Goal: Task Accomplishment & Management: Manage account settings

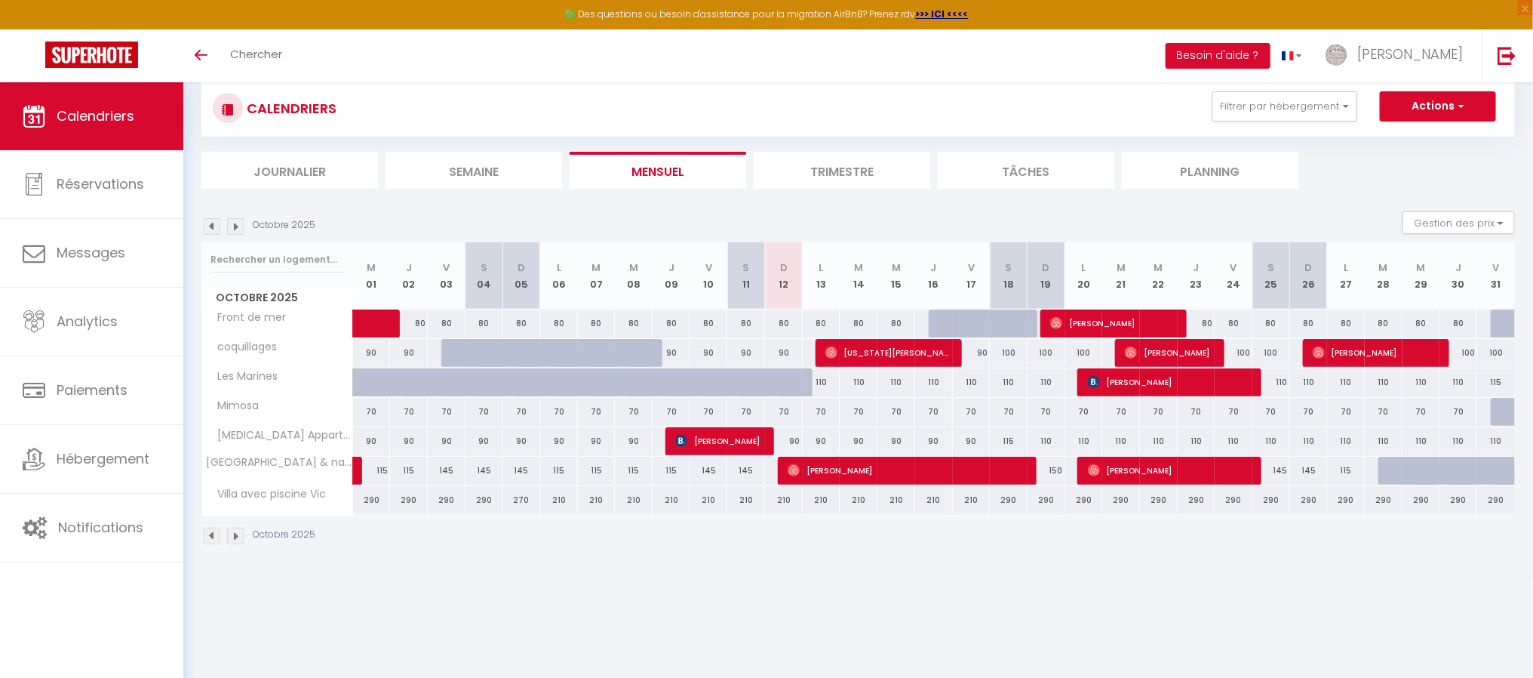
scroll to position [51, 0]
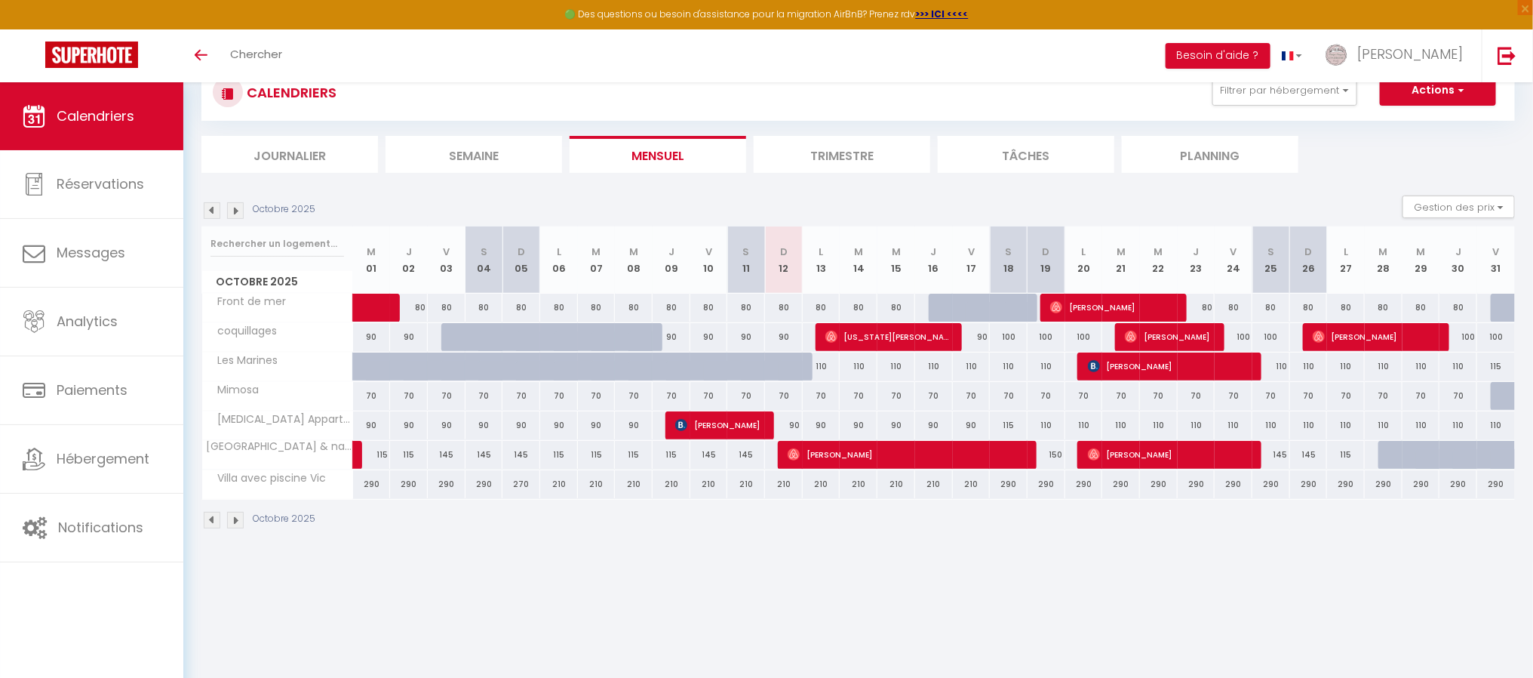
drag, startPoint x: 459, startPoint y: 366, endPoint x: 549, endPoint y: 361, distance: 89.9
click at [458, 365] on div at bounding box center [460, 375] width 38 height 29
type input "110"
type input "Ven 03 Octobre 2025"
type input "[DATE]"
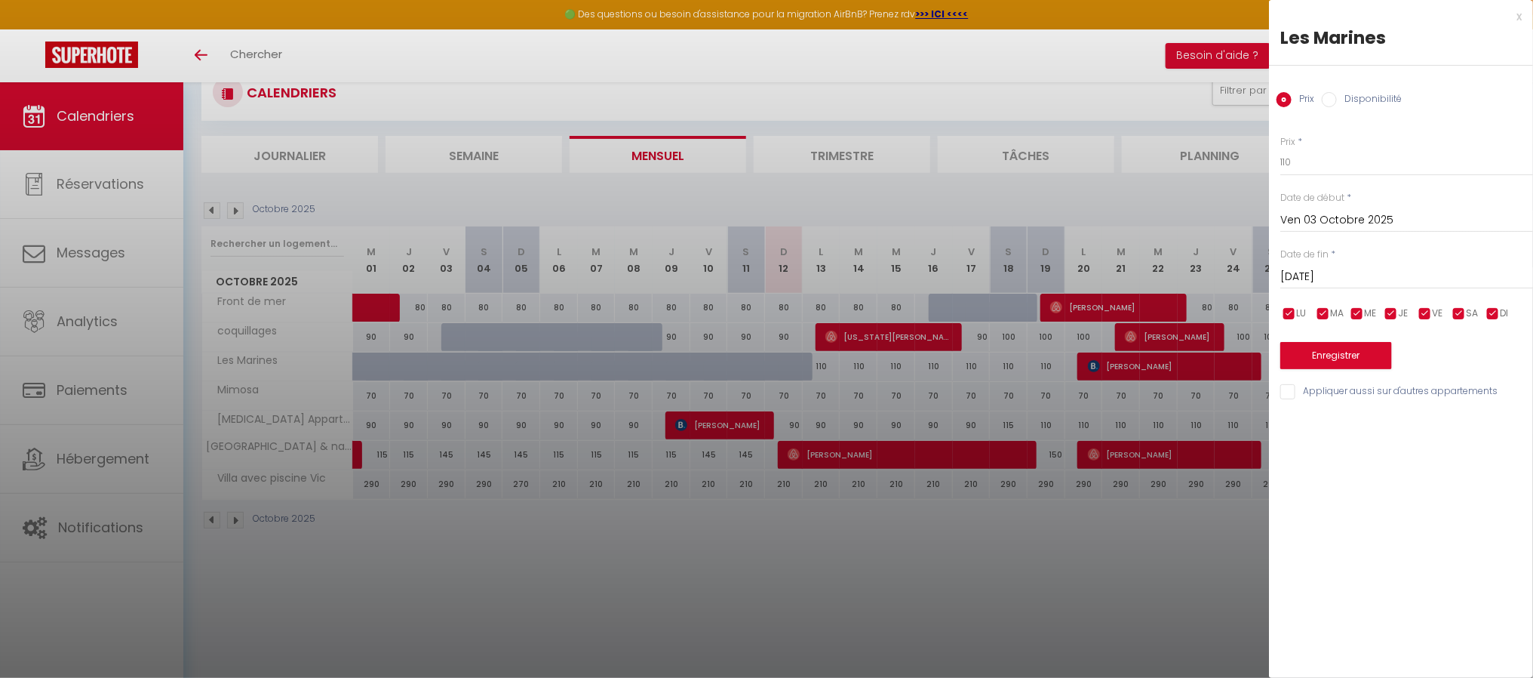
click at [541, 362] on div at bounding box center [766, 339] width 1533 height 678
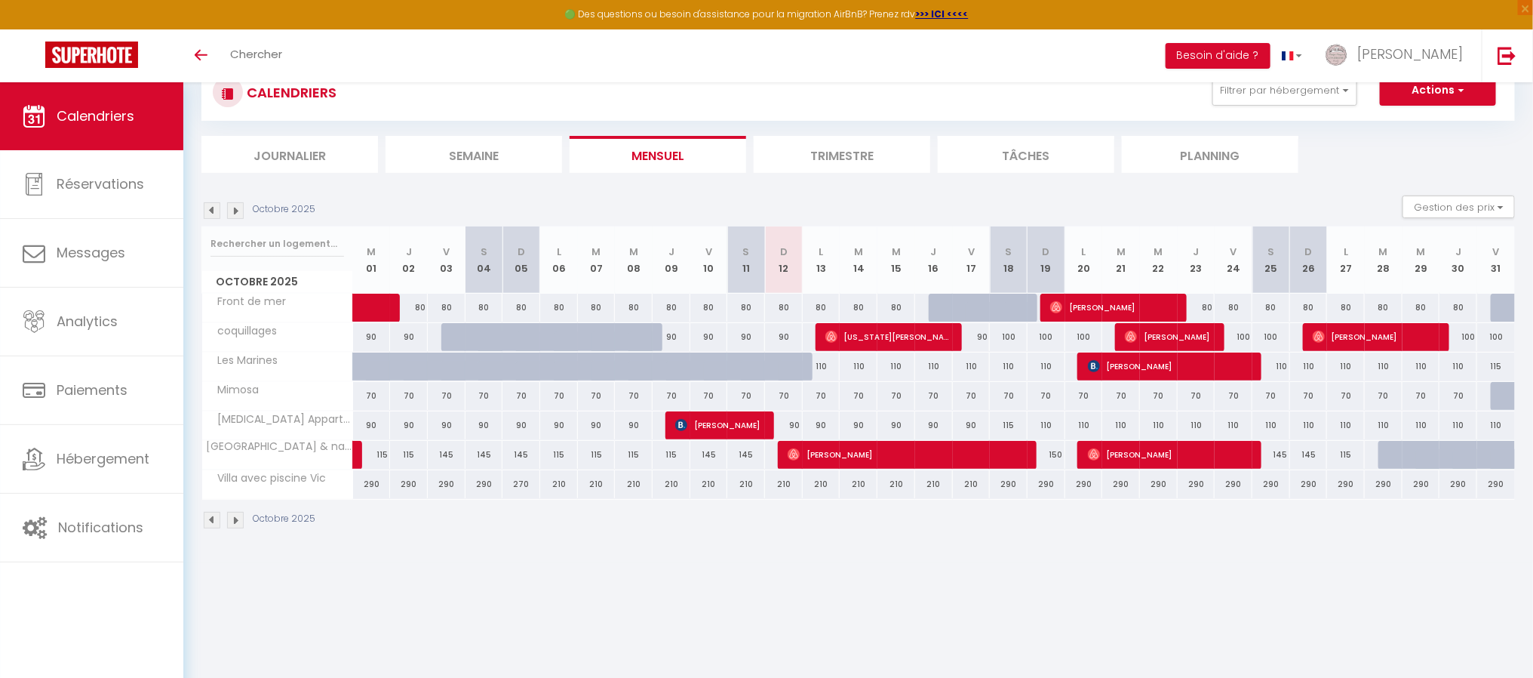
click at [234, 211] on img at bounding box center [235, 210] width 17 height 17
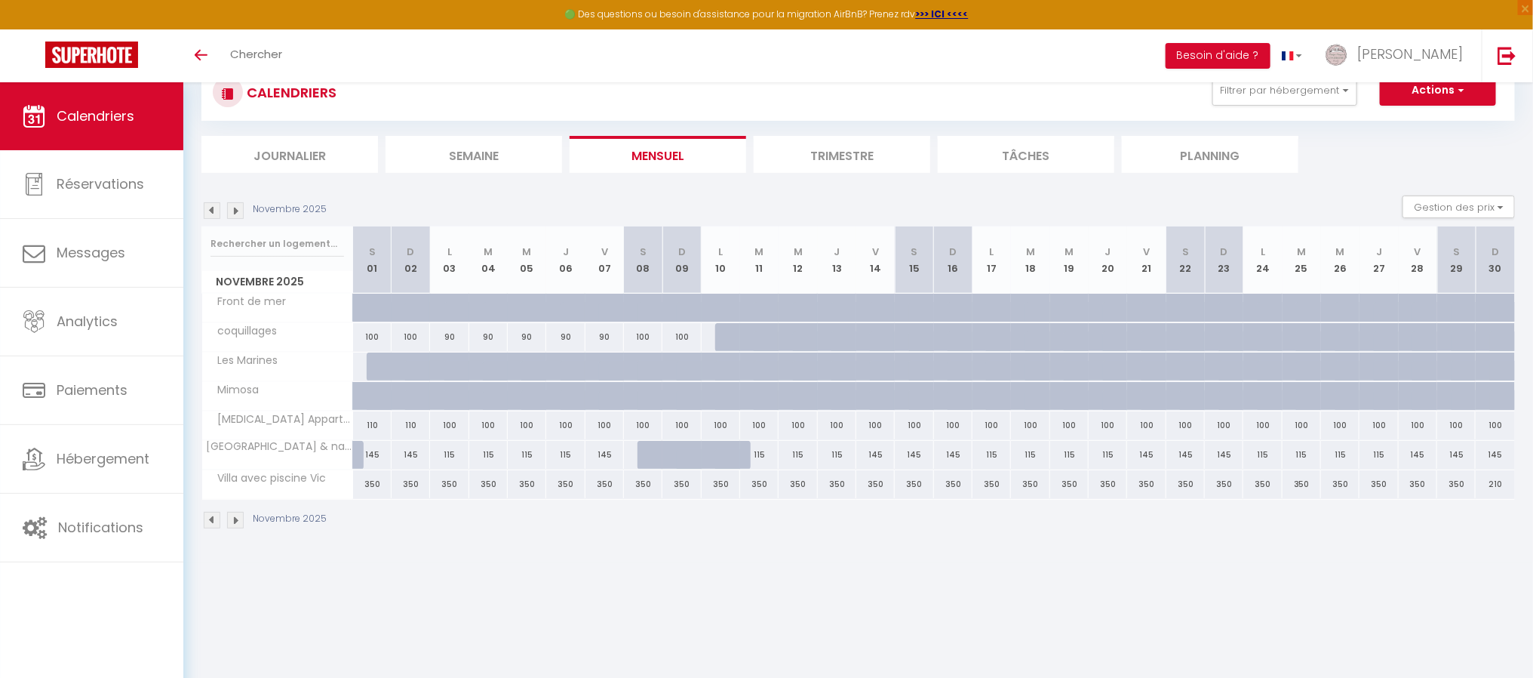
click at [367, 313] on div at bounding box center [386, 316] width 38 height 29
type input "110"
type input "[DATE]"
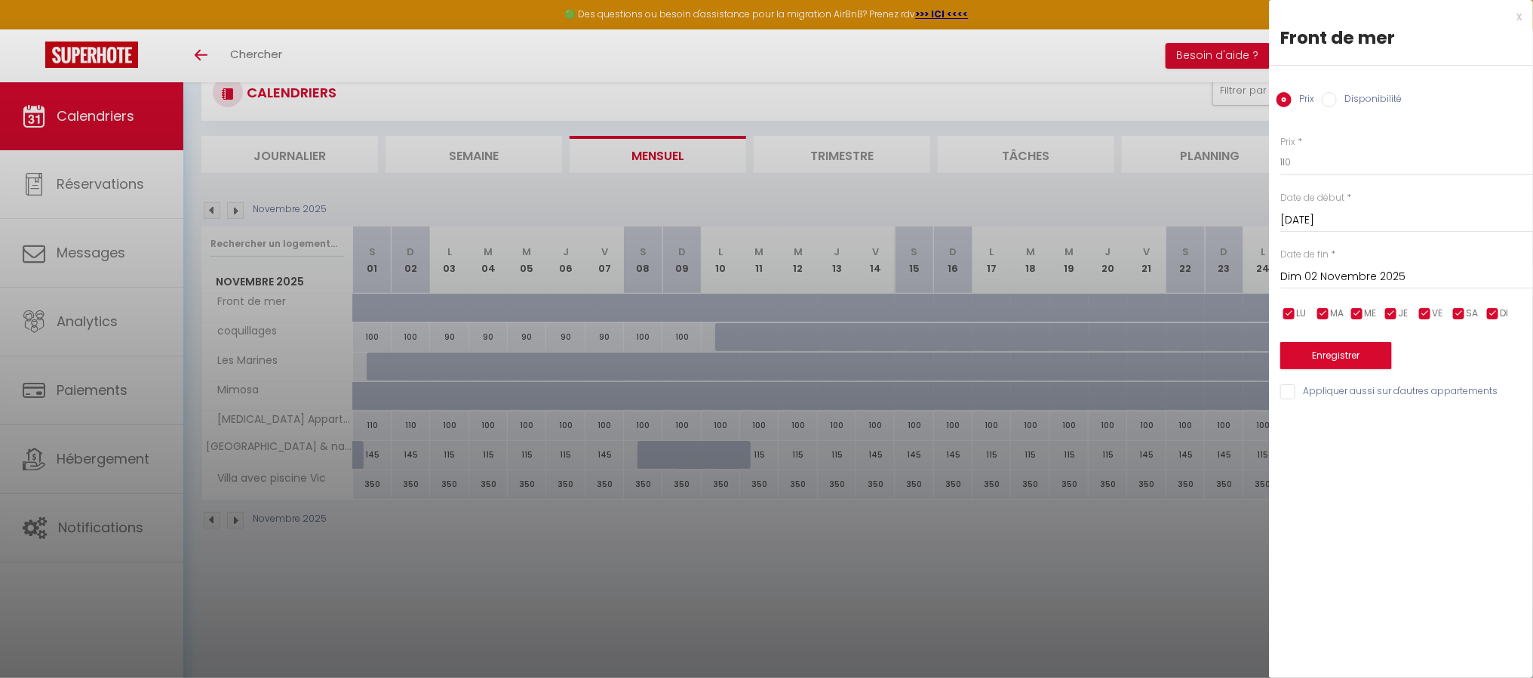
click at [1368, 275] on input "Dim 02 Novembre 2025" at bounding box center [1407, 277] width 253 height 20
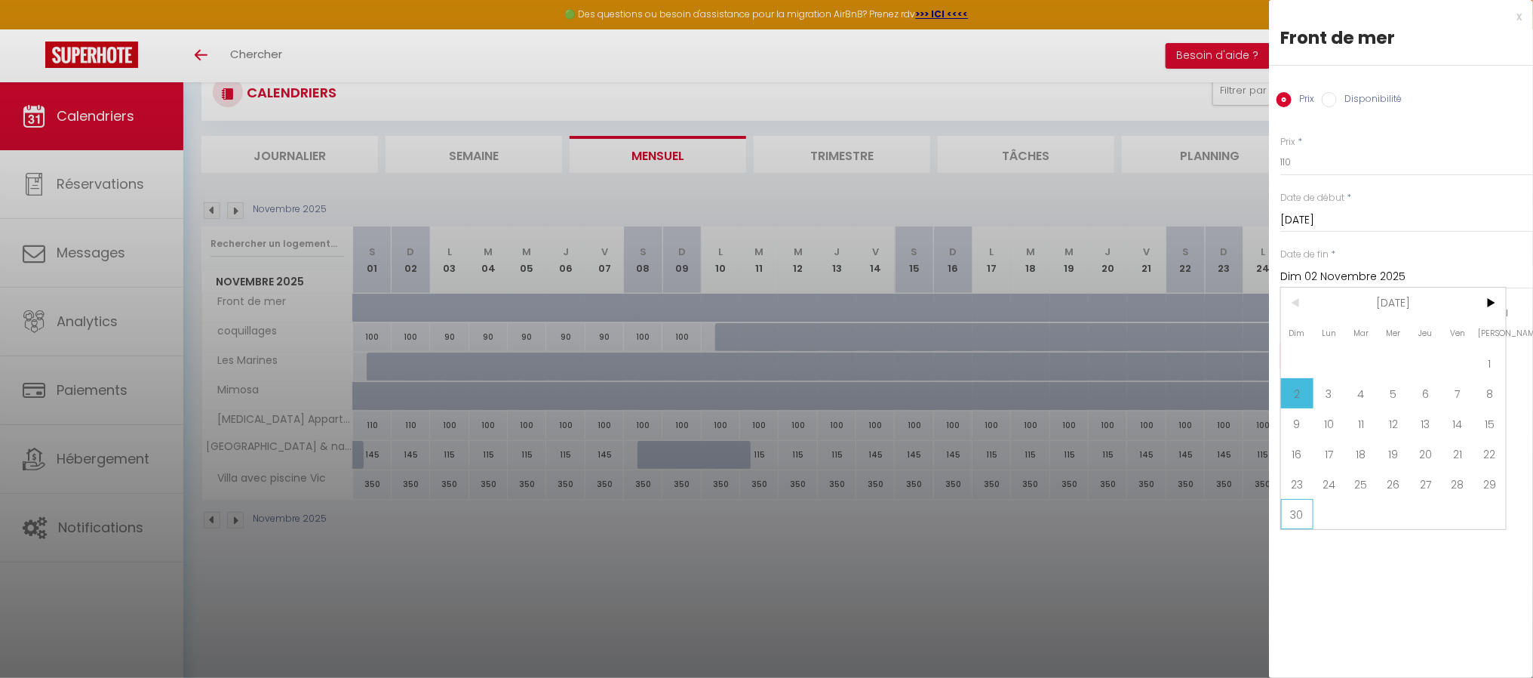
click at [1309, 517] on span "30" at bounding box center [1297, 514] width 32 height 30
type input "Dim 30 Novembre 2025"
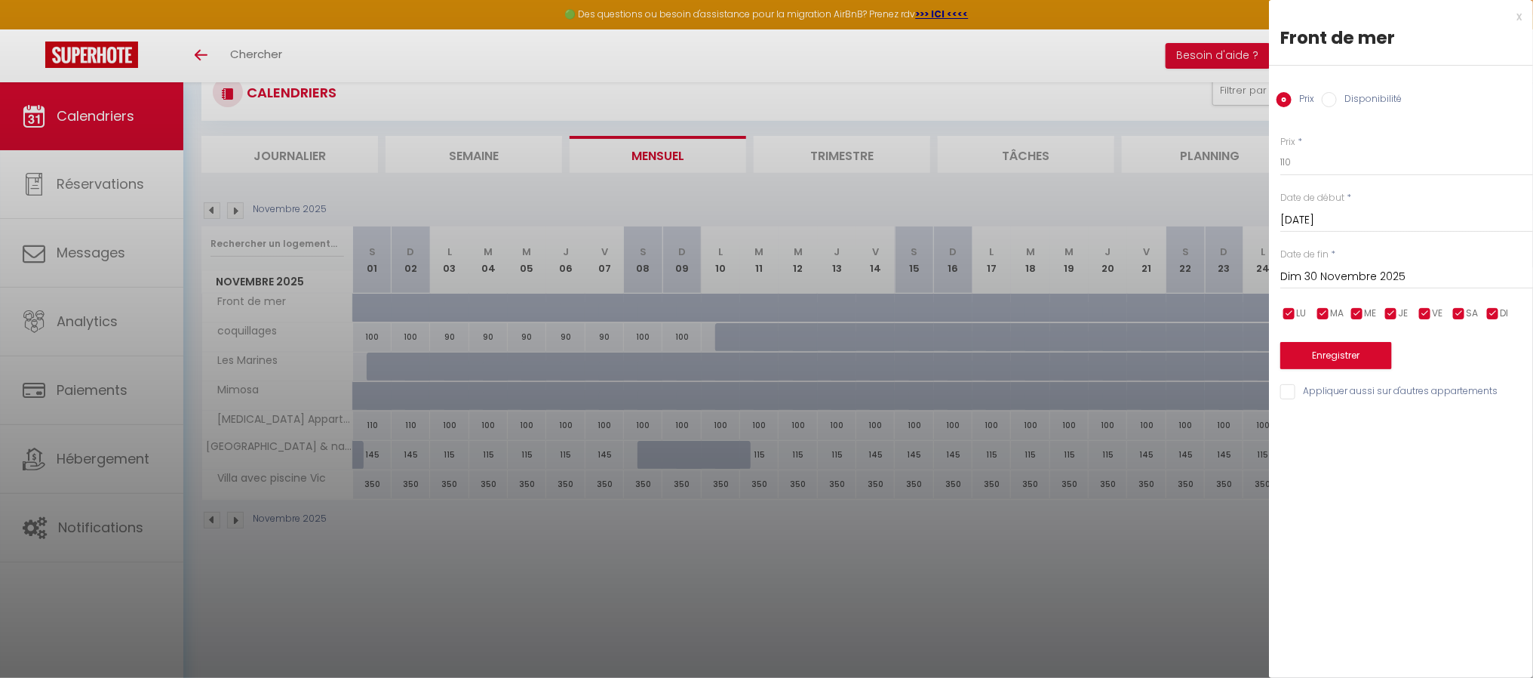
click at [1334, 102] on input "Disponibilité" at bounding box center [1329, 99] width 15 height 15
radio input "true"
radio input "false"
click at [1317, 162] on select "Disponible Indisponible" at bounding box center [1407, 163] width 253 height 29
click at [1281, 149] on select "Disponible Indisponible" at bounding box center [1407, 163] width 253 height 29
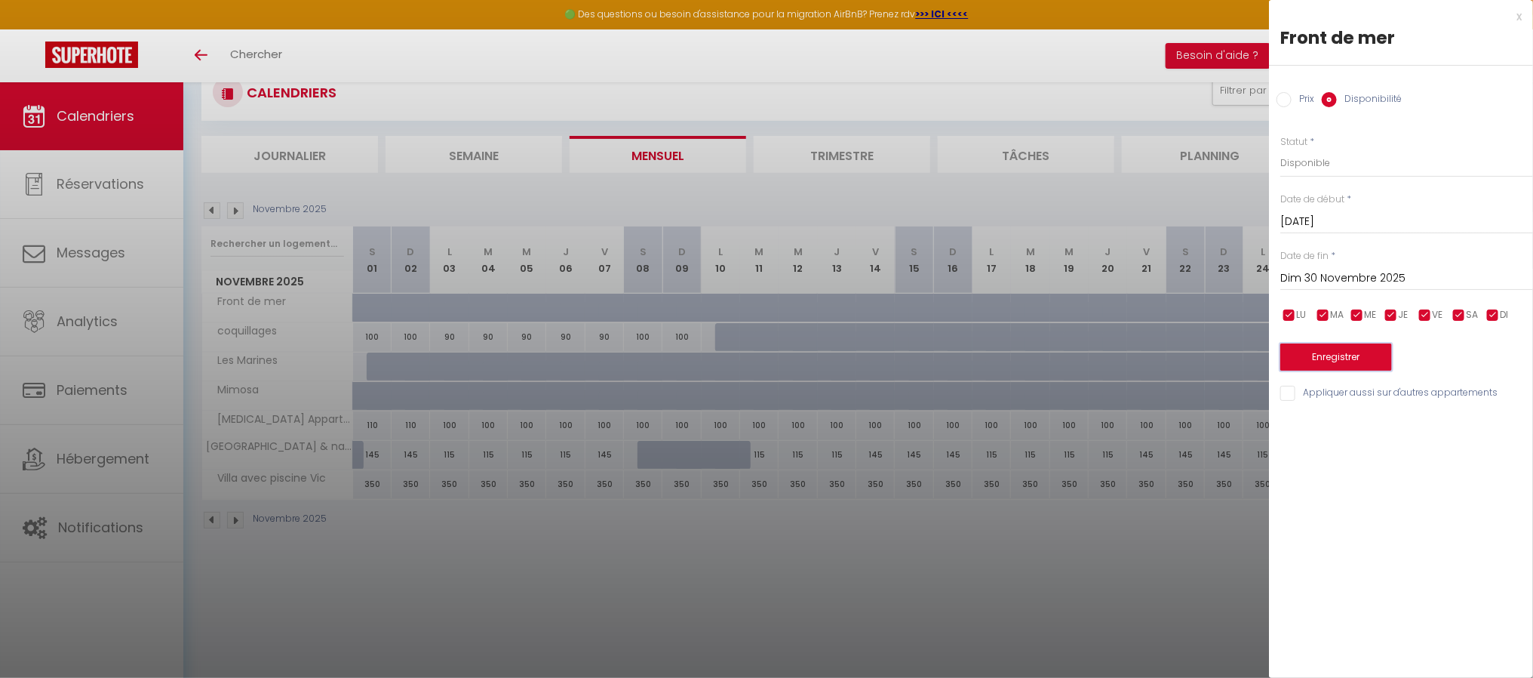
click at [1341, 359] on button "Enregistrer" at bounding box center [1337, 356] width 112 height 27
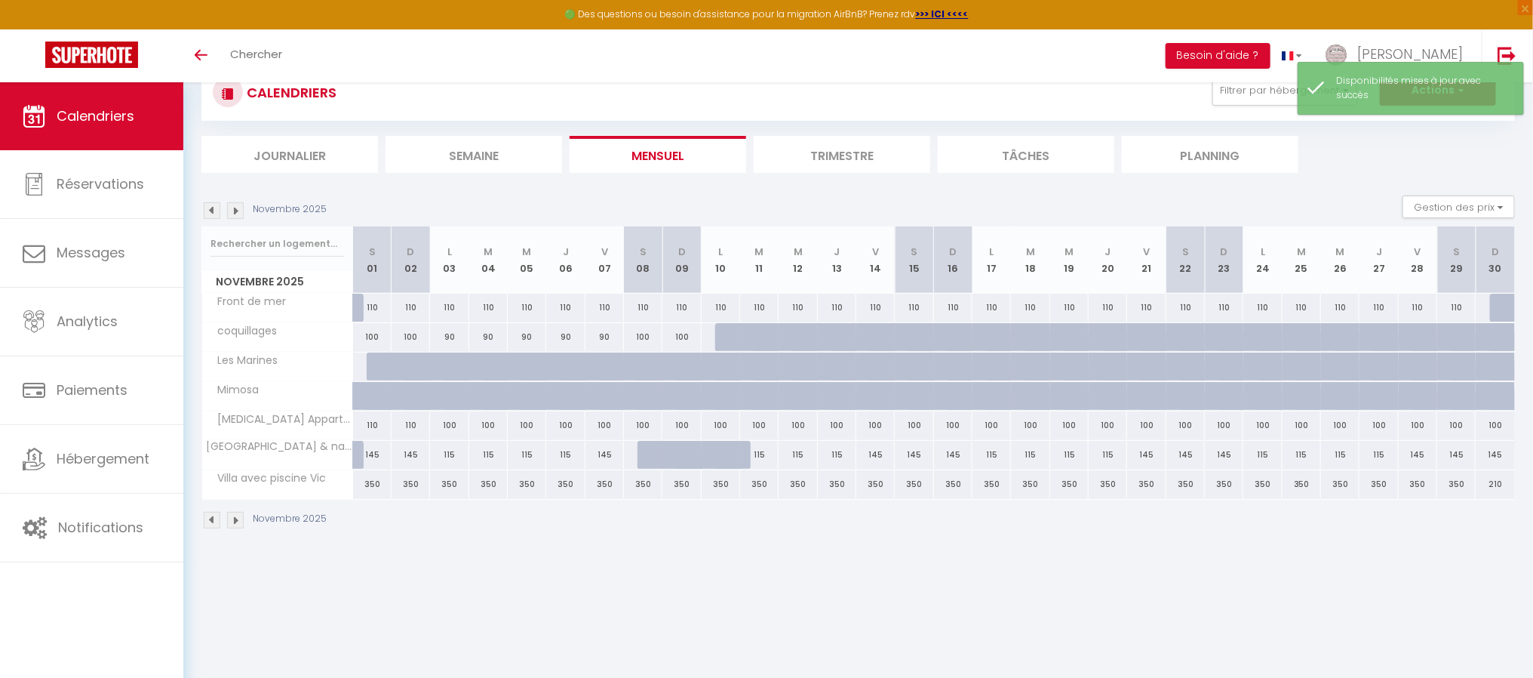
click at [210, 210] on img at bounding box center [212, 210] width 17 height 17
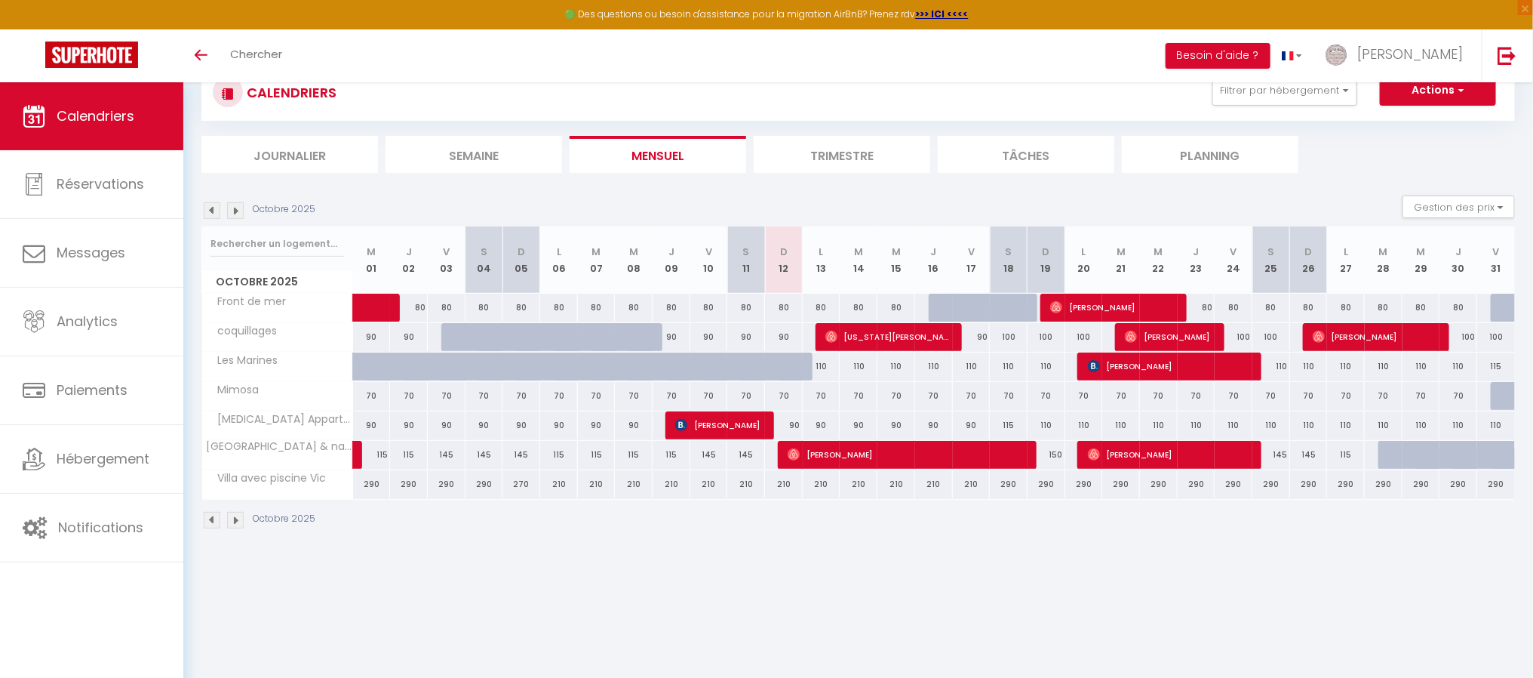
click at [1507, 306] on div at bounding box center [1510, 308] width 38 height 29
select select "1"
type input "Ven 31 Octobre 2025"
type input "[DATE]"
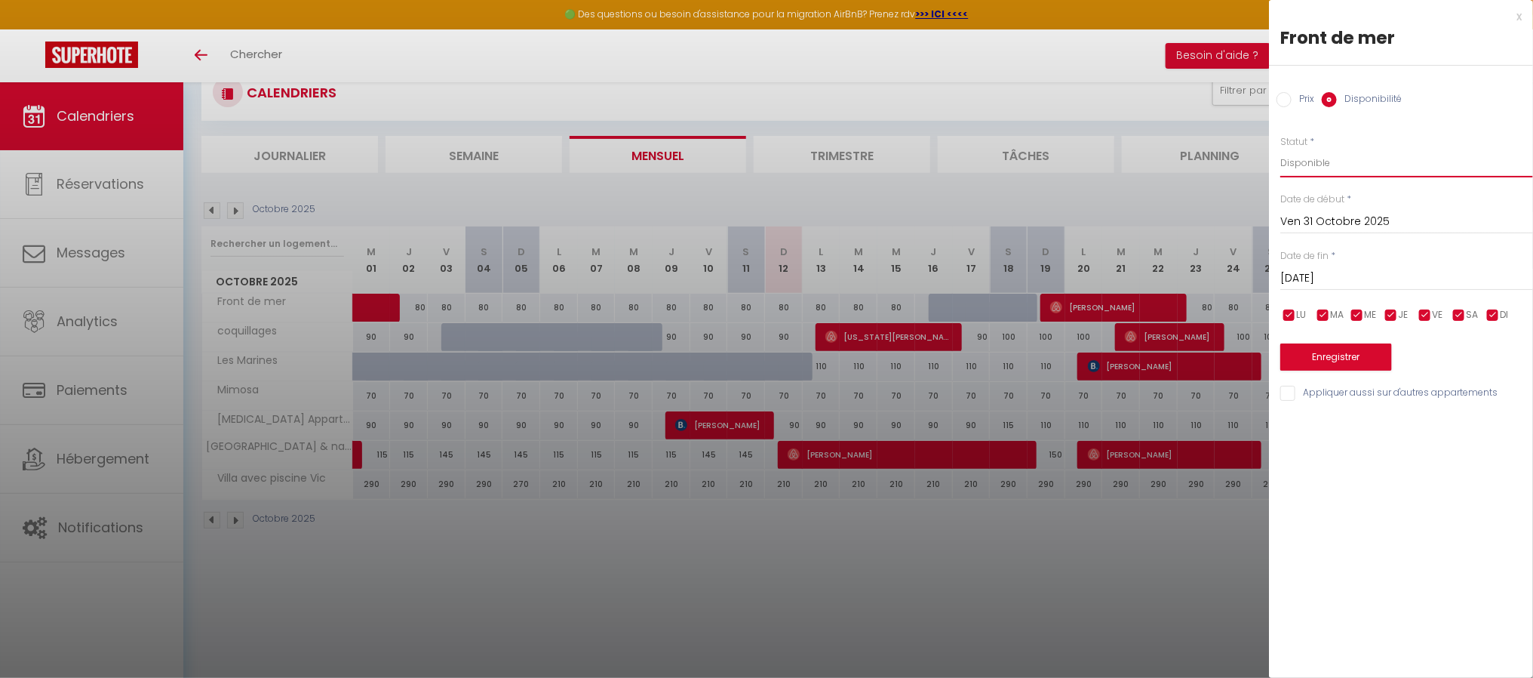
click at [1315, 160] on select "Disponible Indisponible" at bounding box center [1407, 163] width 253 height 29
click at [1281, 149] on select "Disponible Indisponible" at bounding box center [1407, 163] width 253 height 29
drag, startPoint x: 1325, startPoint y: 359, endPoint x: 1404, endPoint y: 413, distance: 95.0
click at [1324, 360] on button "Enregistrer" at bounding box center [1337, 356] width 112 height 27
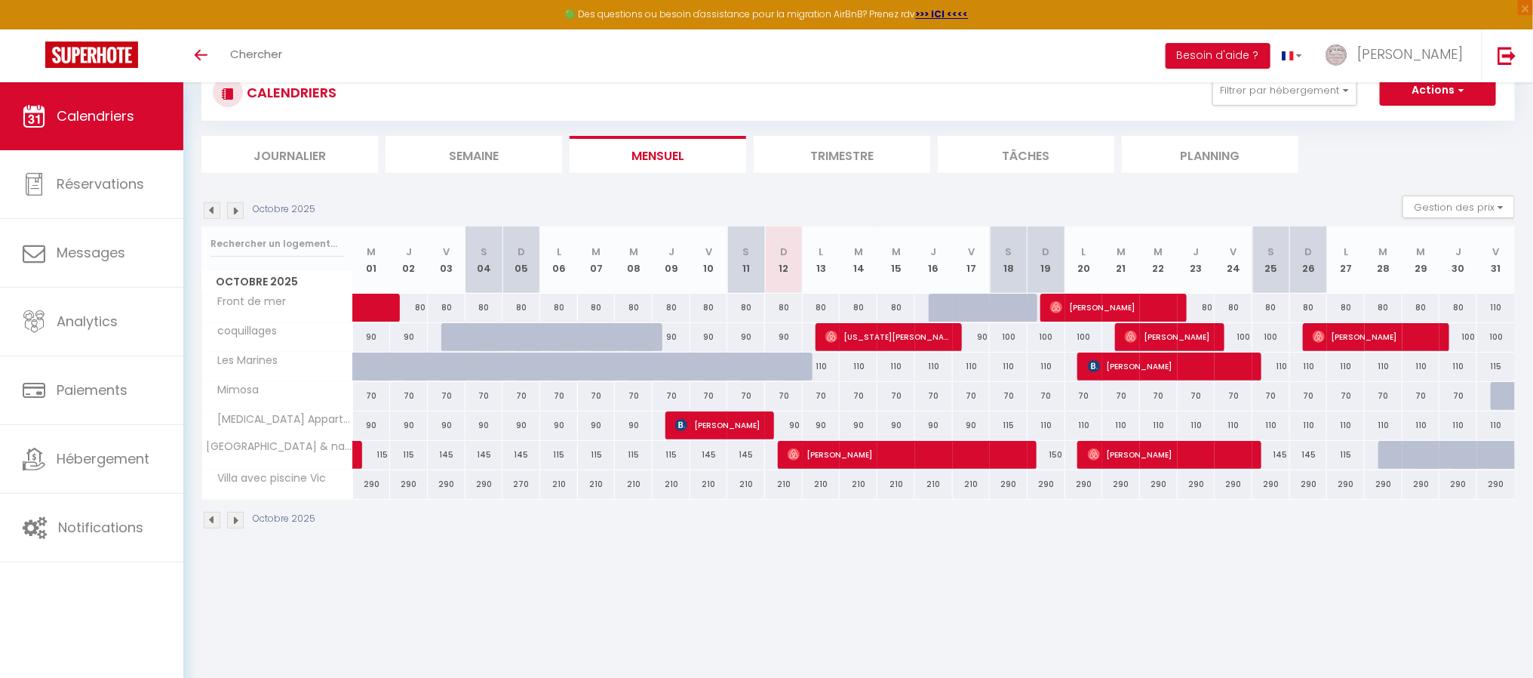
click at [235, 211] on img at bounding box center [235, 210] width 17 height 17
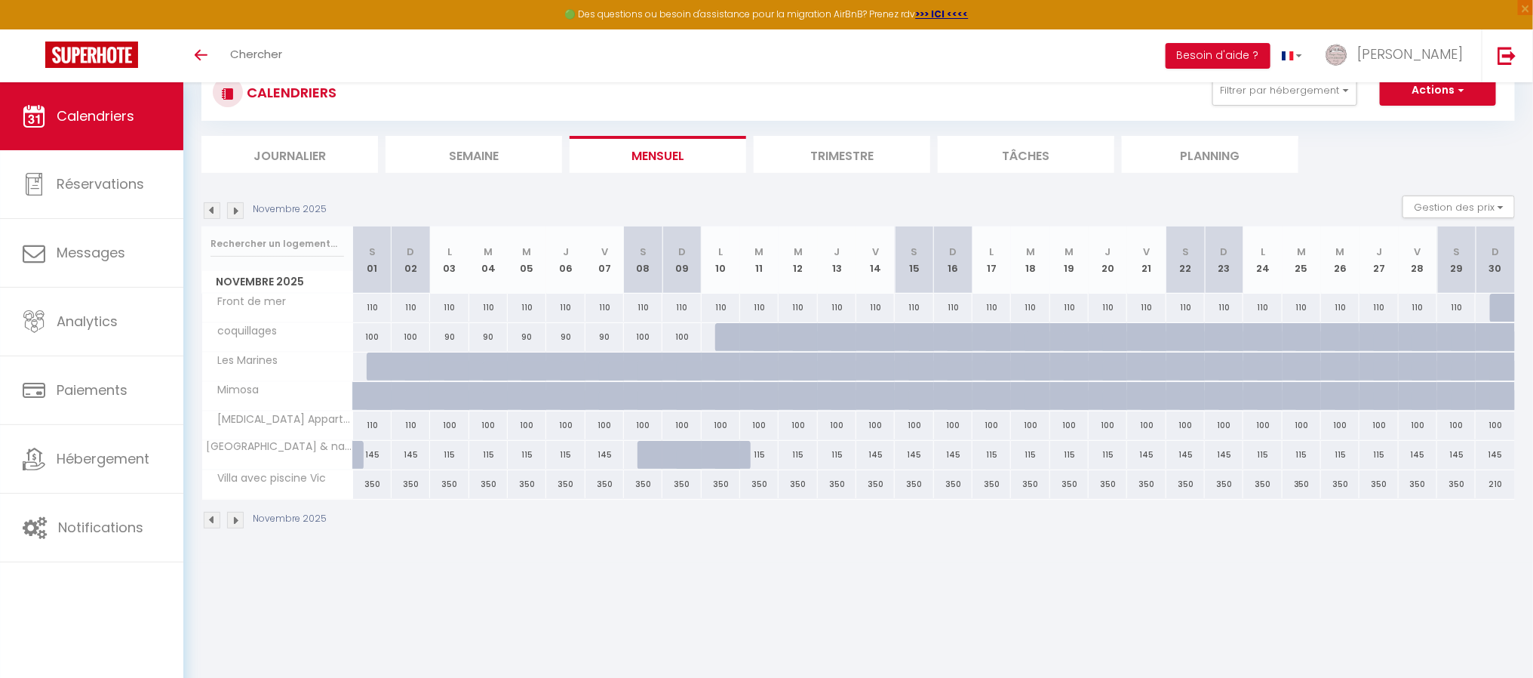
click at [373, 366] on div at bounding box center [386, 366] width 38 height 29
select select "1"
type input "[DATE]"
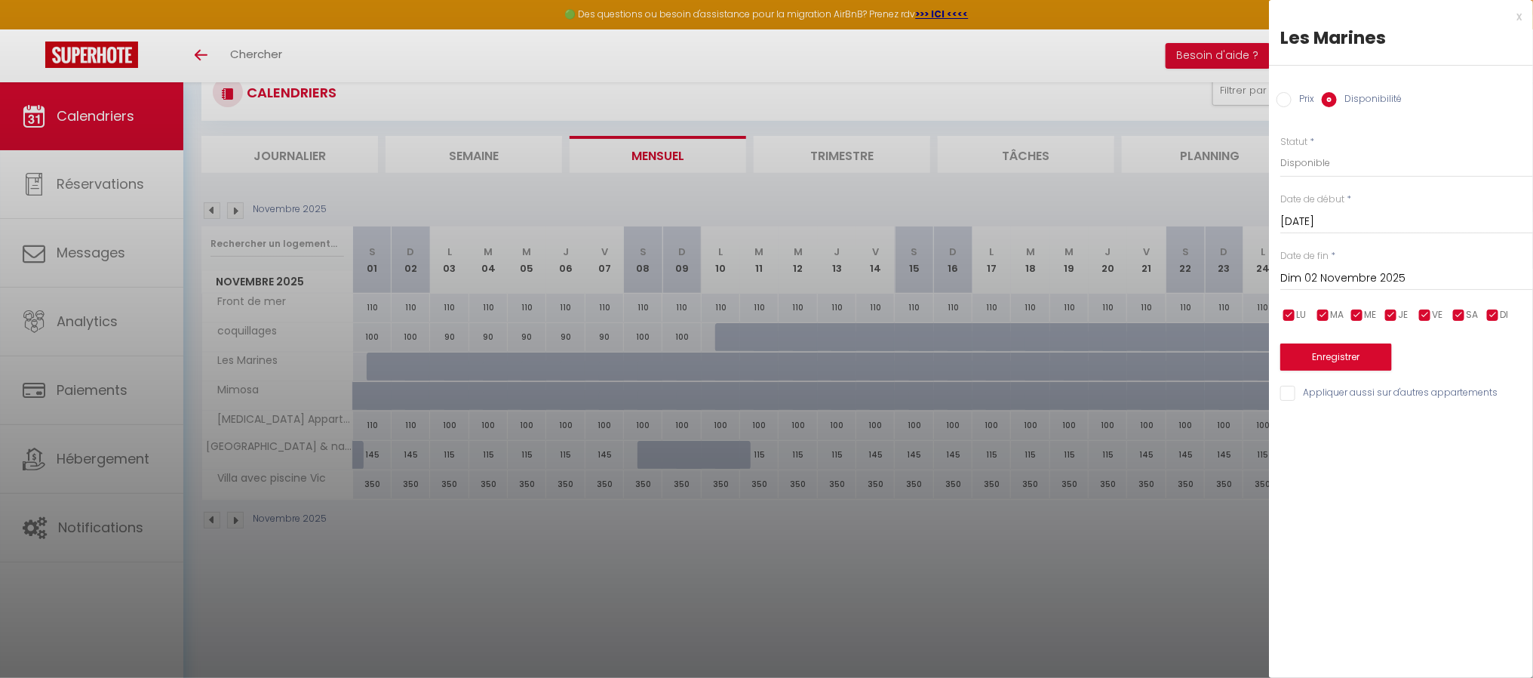
click at [1349, 278] on input "Dim 02 Novembre 2025" at bounding box center [1407, 279] width 253 height 20
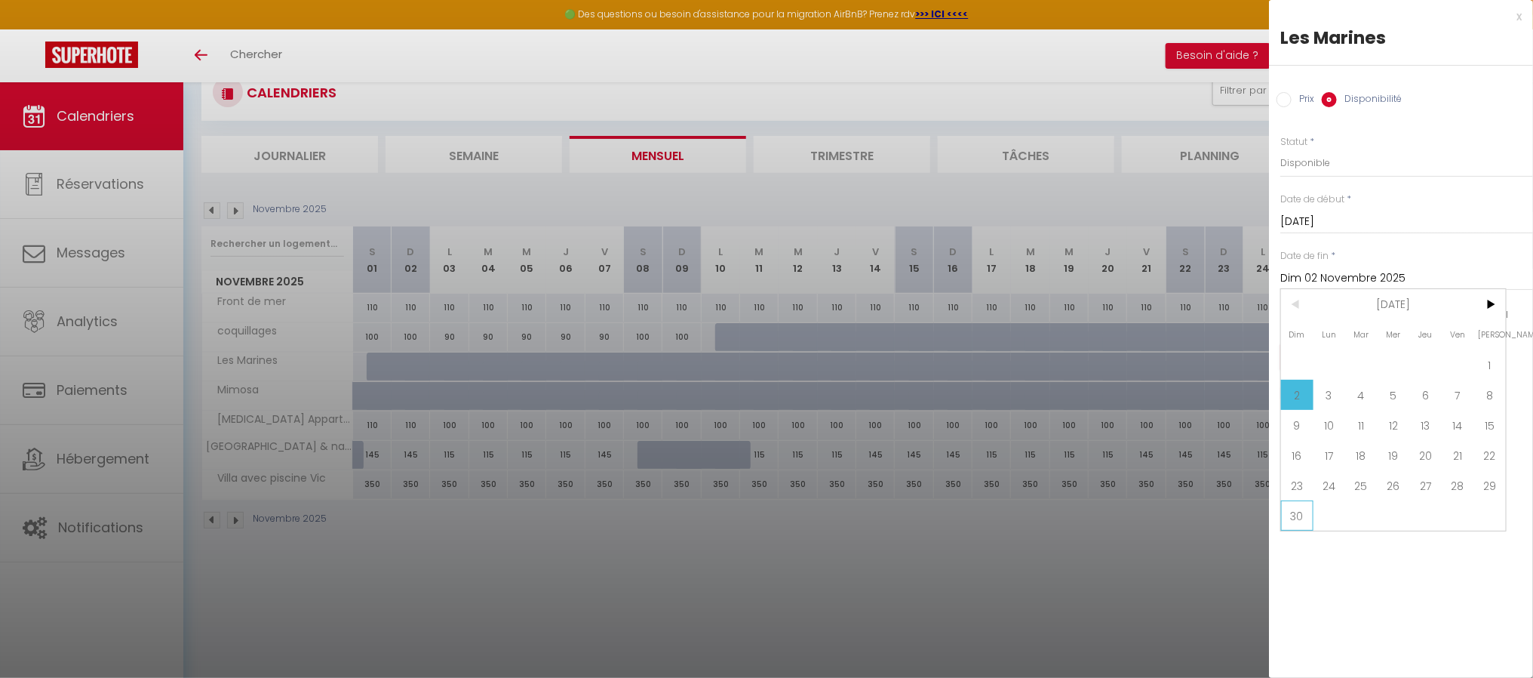
click at [1300, 516] on span "30" at bounding box center [1297, 515] width 32 height 30
type input "Dim 30 Novembre 2025"
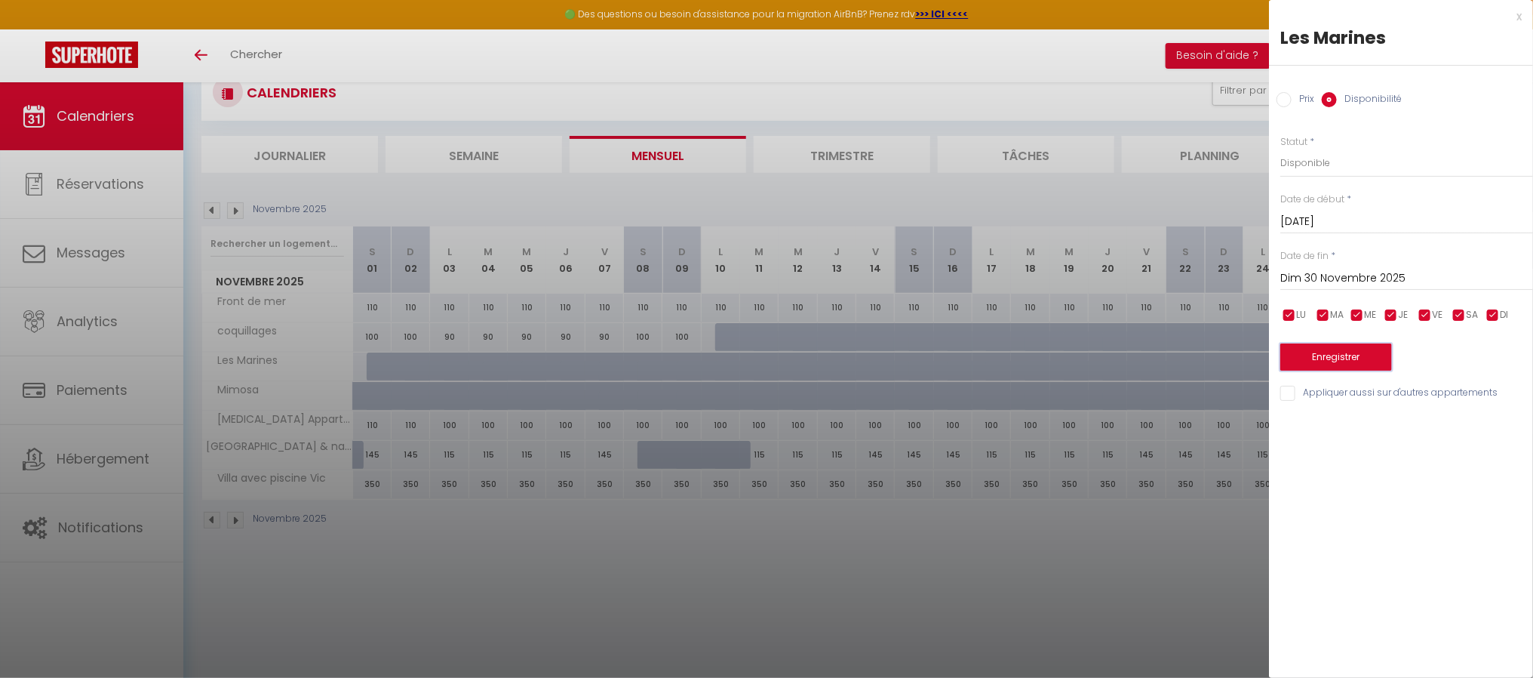
click at [1349, 359] on button "Enregistrer" at bounding box center [1337, 356] width 112 height 27
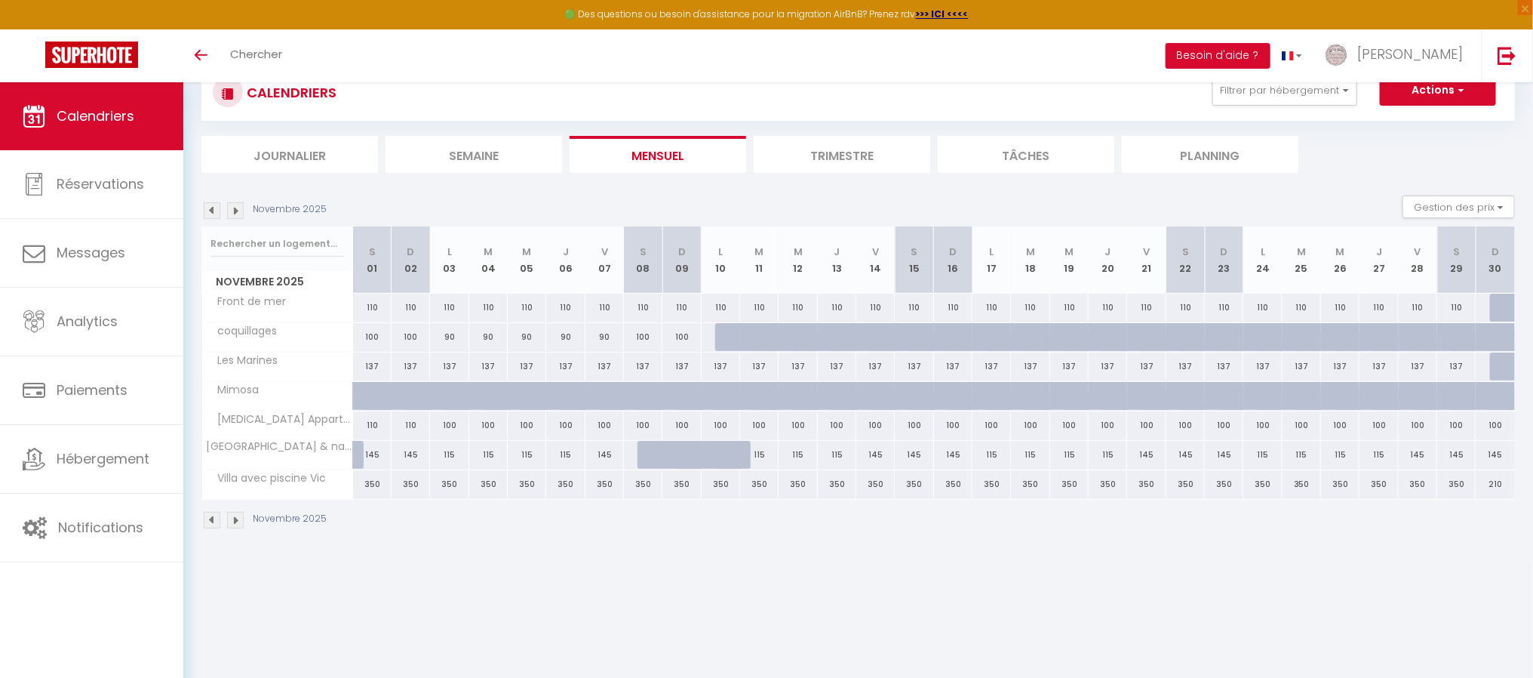
click at [362, 398] on div at bounding box center [372, 396] width 38 height 29
select select "1"
type input "[DATE]"
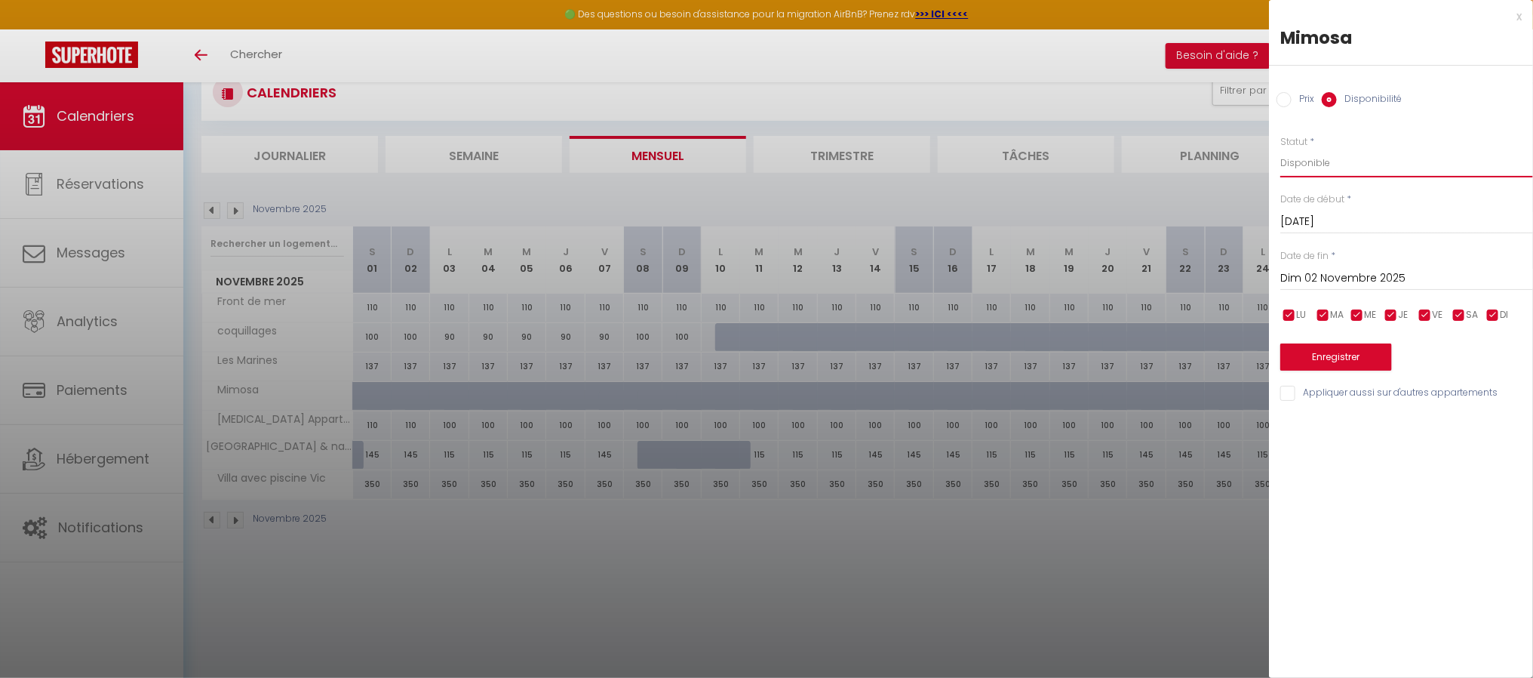
click at [1299, 161] on select "Disponible Indisponible" at bounding box center [1407, 163] width 253 height 29
click at [1281, 149] on select "Disponible Indisponible" at bounding box center [1407, 163] width 253 height 29
click at [1351, 276] on input "Dim 02 Novembre 2025" at bounding box center [1407, 279] width 253 height 20
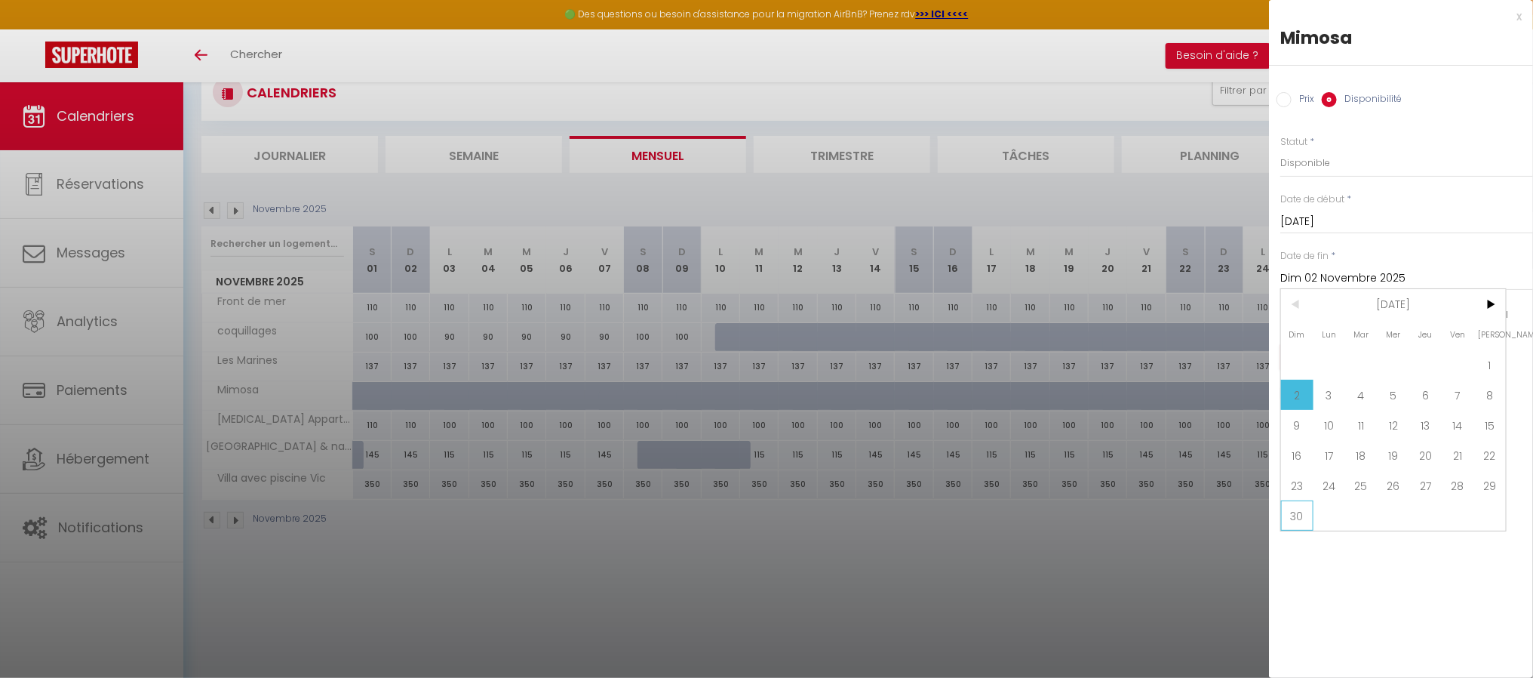
click at [1297, 508] on span "30" at bounding box center [1297, 515] width 32 height 30
type input "Dim 30 Novembre 2025"
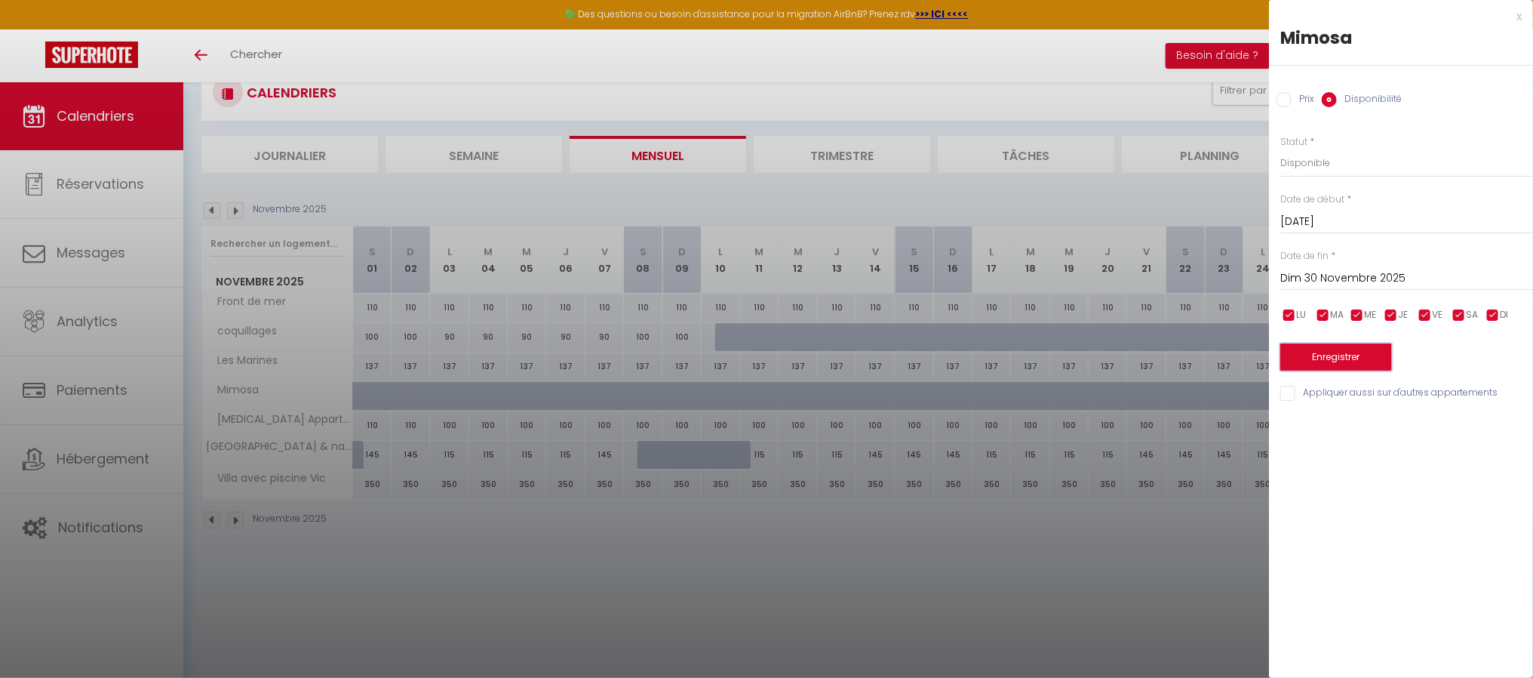
click at [1362, 356] on button "Enregistrer" at bounding box center [1337, 356] width 112 height 27
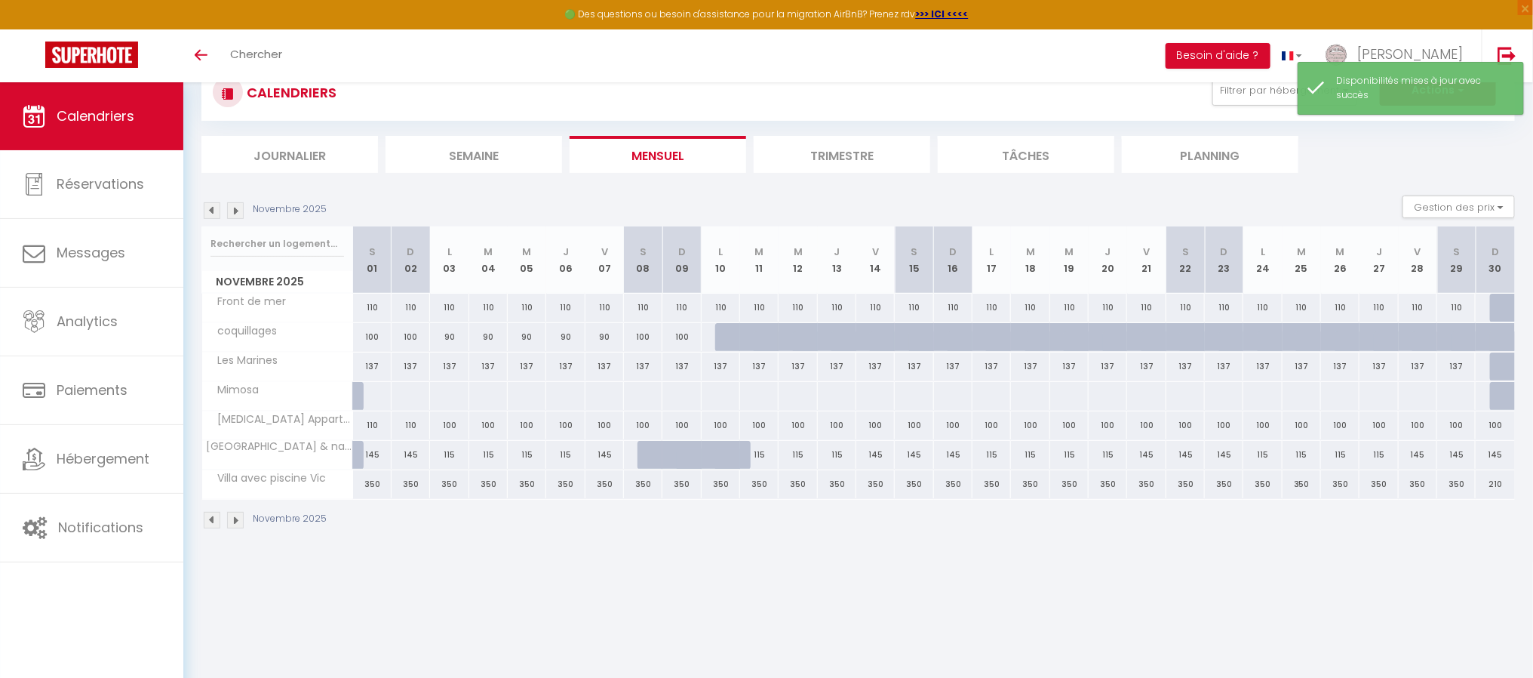
click at [357, 399] on div at bounding box center [348, 396] width 29 height 29
select select "1"
type input "[DATE]"
type input "Dim 02 Novembre 2025"
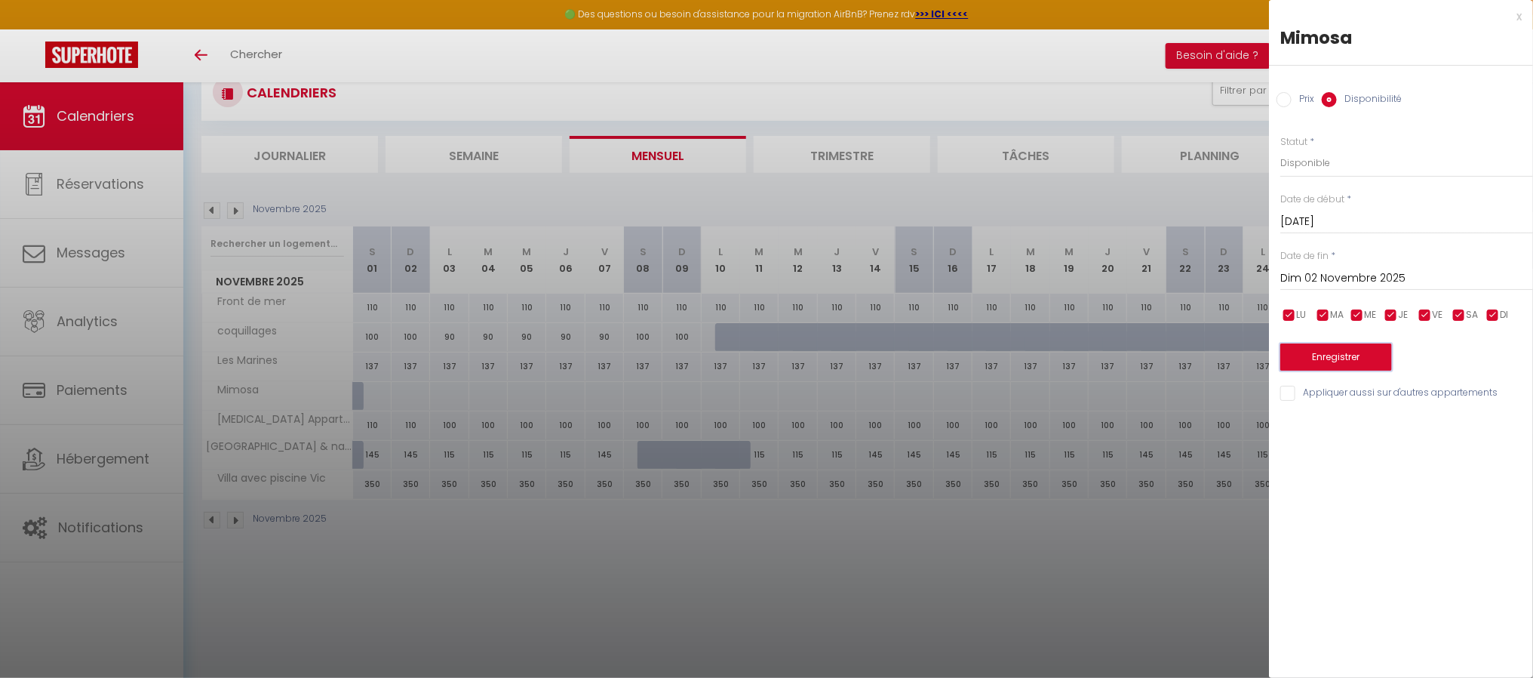
click at [1316, 356] on button "Enregistrer" at bounding box center [1337, 356] width 112 height 27
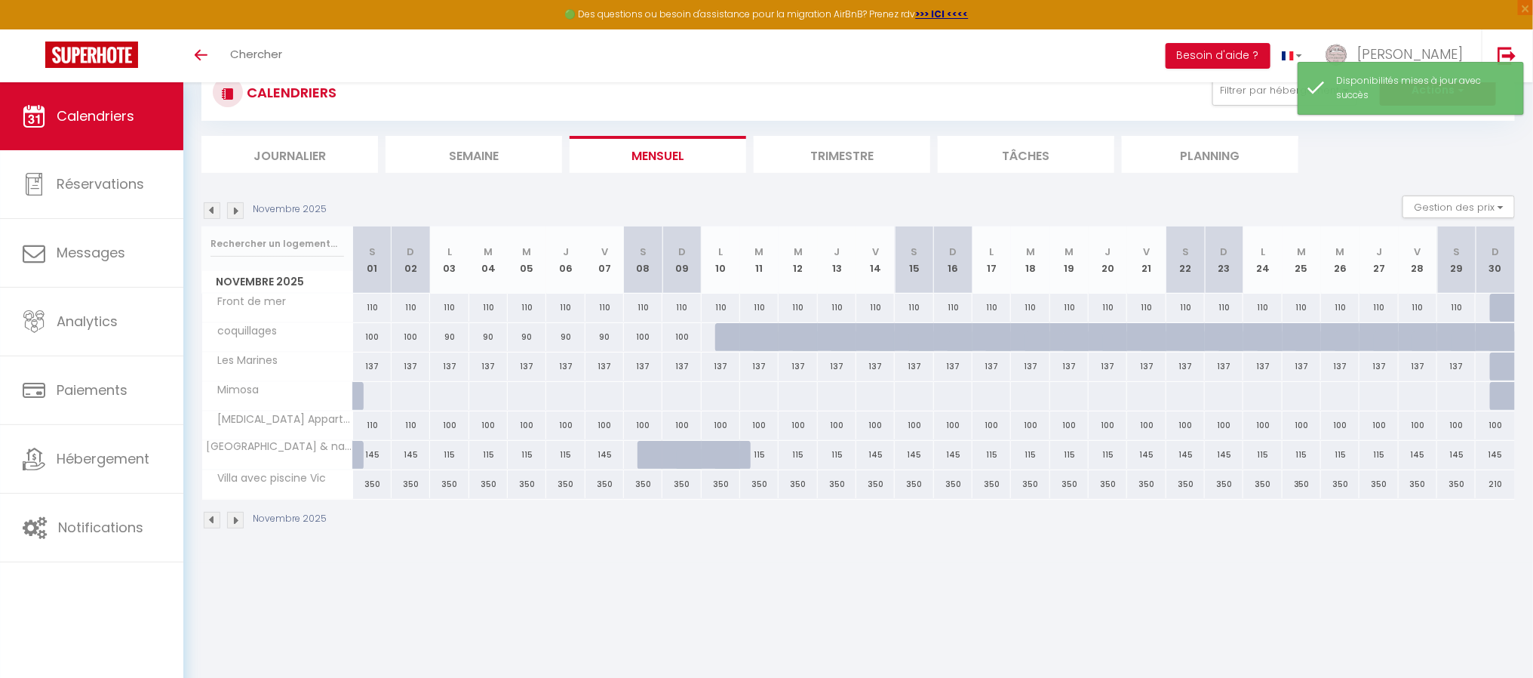
click at [376, 401] on div at bounding box center [371, 396] width 39 height 28
select select "1"
type input "[DATE]"
type input "Dim 02 Novembre 2025"
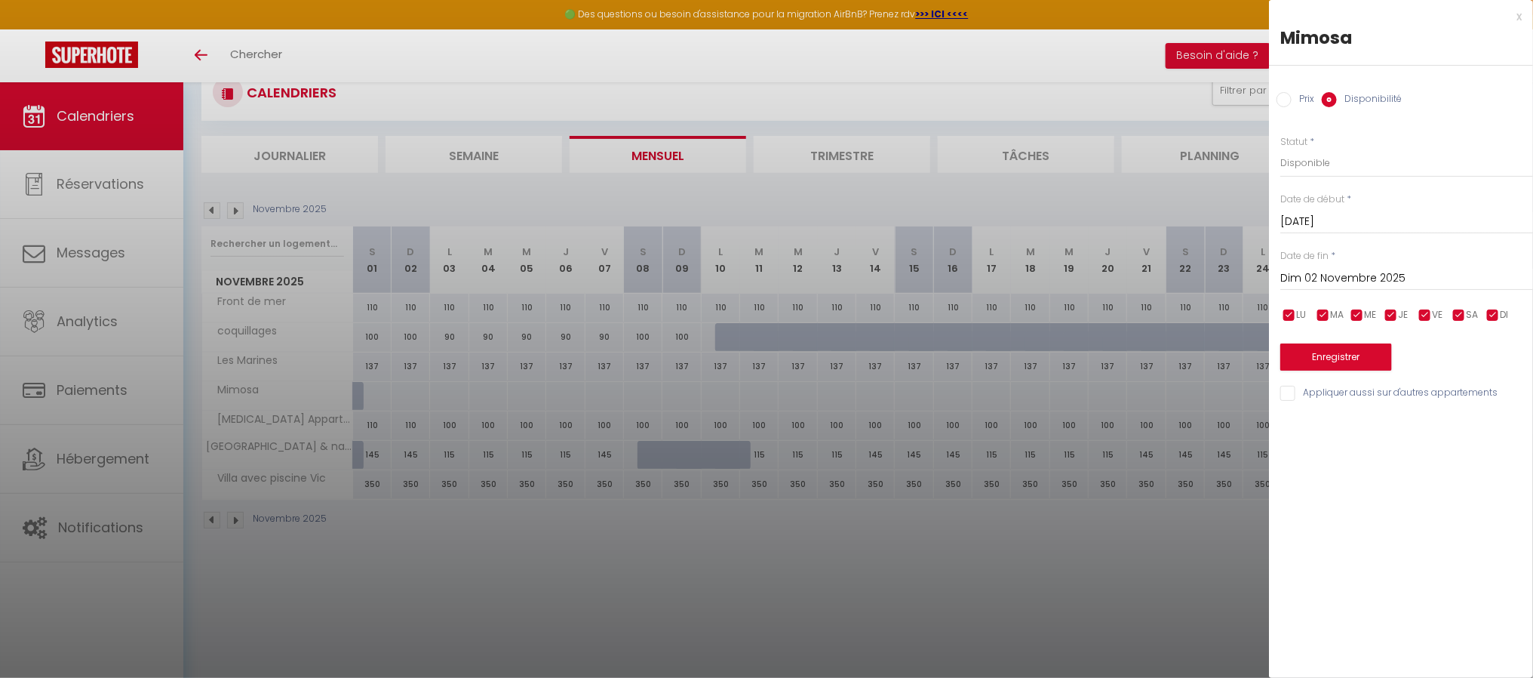
click at [210, 210] on div at bounding box center [766, 339] width 1533 height 678
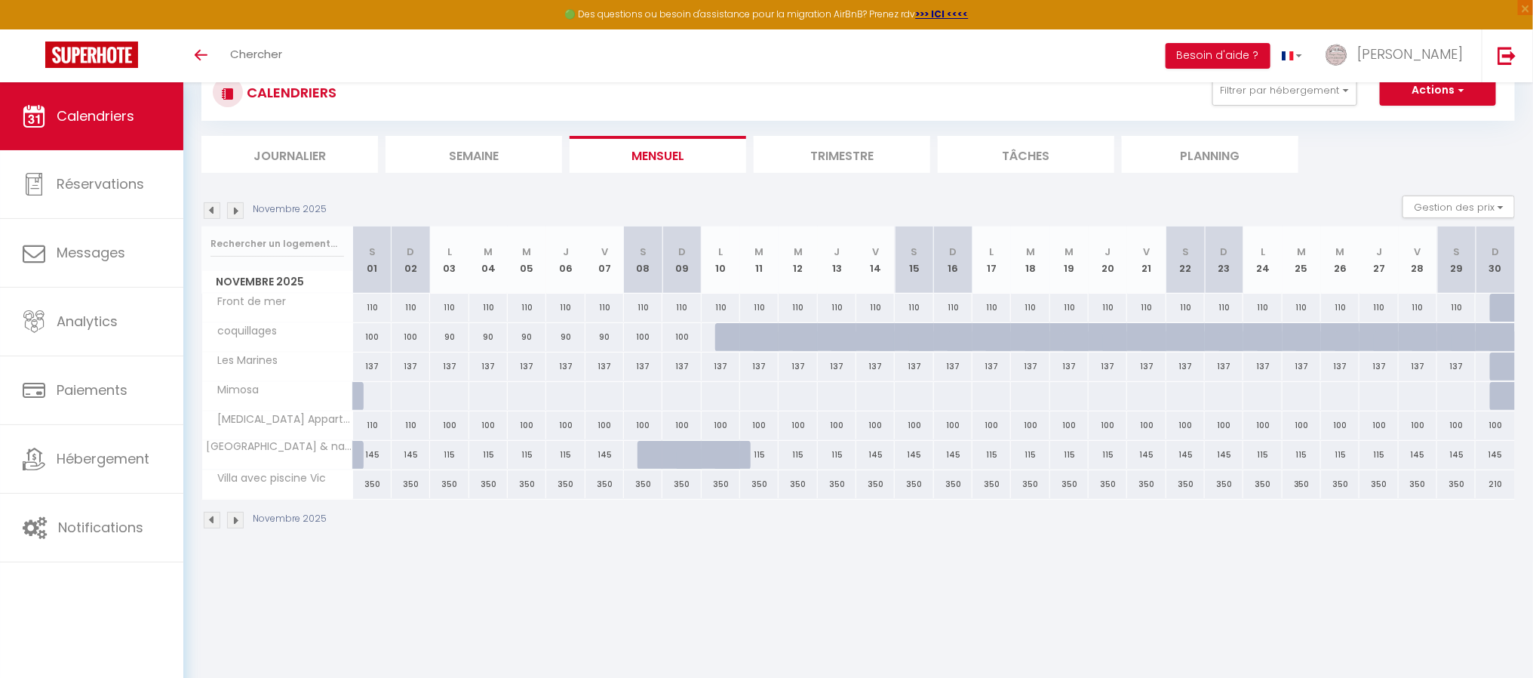
click at [210, 211] on img at bounding box center [212, 210] width 17 height 17
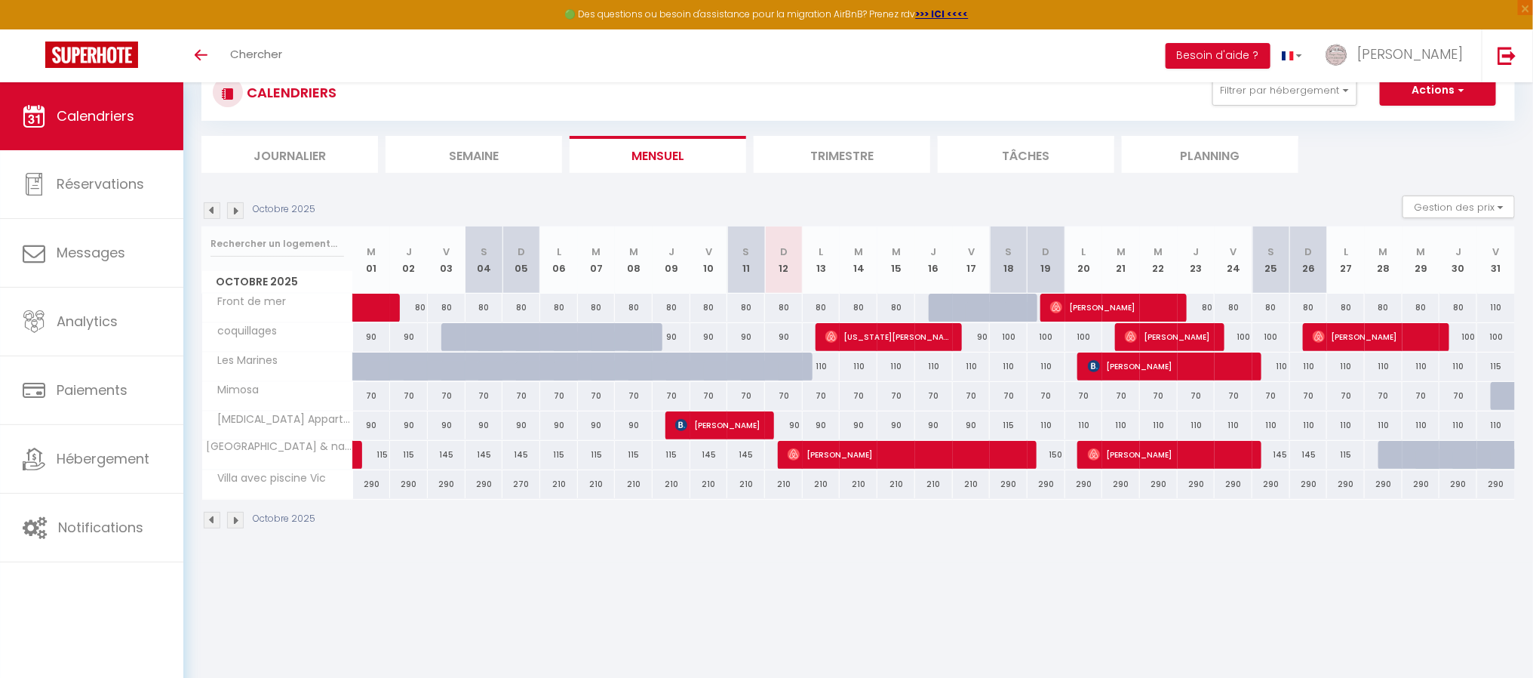
click at [1502, 398] on div at bounding box center [1510, 396] width 38 height 29
select select "1"
type input "Ven 31 Octobre 2025"
type input "[DATE]"
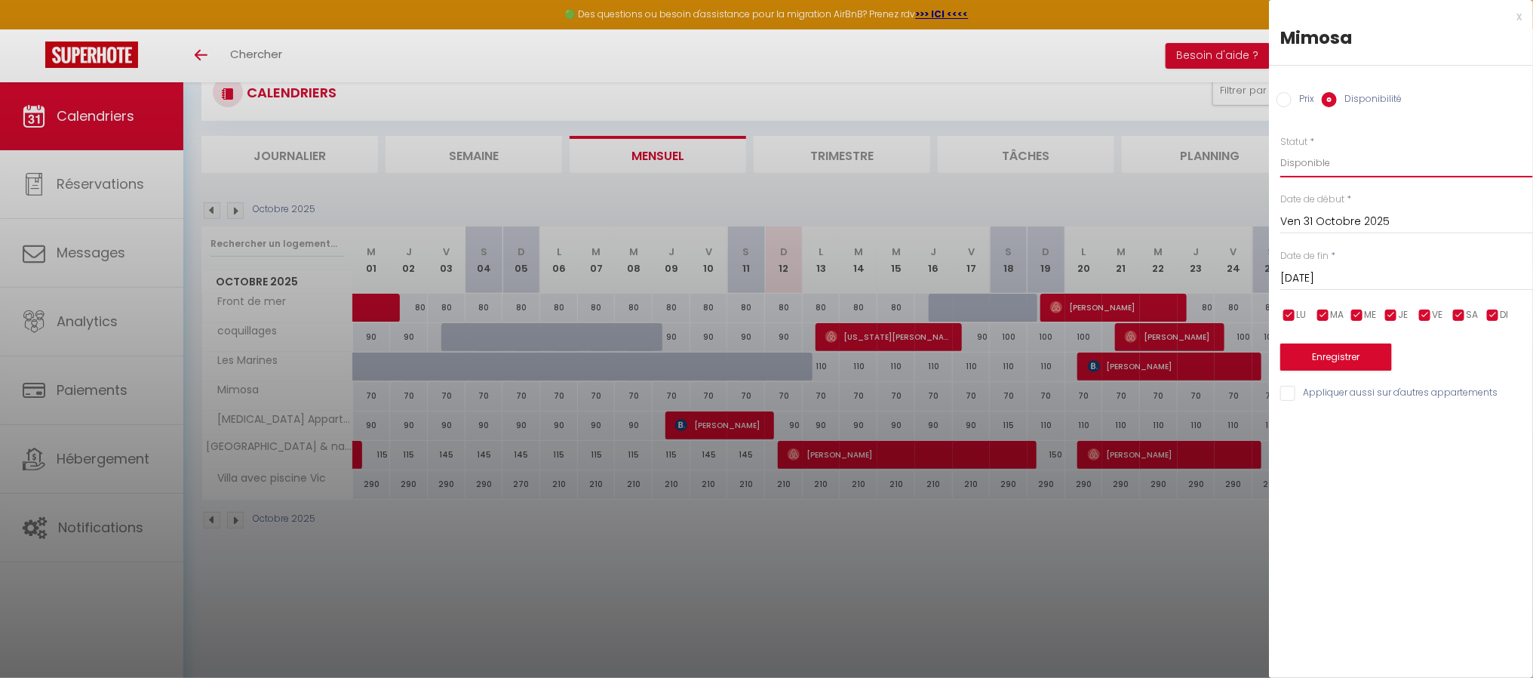
drag, startPoint x: 1294, startPoint y: 168, endPoint x: 1298, endPoint y: 177, distance: 9.1
click at [1294, 169] on select "Disponible Indisponible" at bounding box center [1407, 163] width 253 height 29
click at [1281, 149] on select "Disponible Indisponible" at bounding box center [1407, 163] width 253 height 29
click at [1354, 364] on button "Enregistrer" at bounding box center [1337, 356] width 112 height 27
